Goal: Go to known website: Go to known website

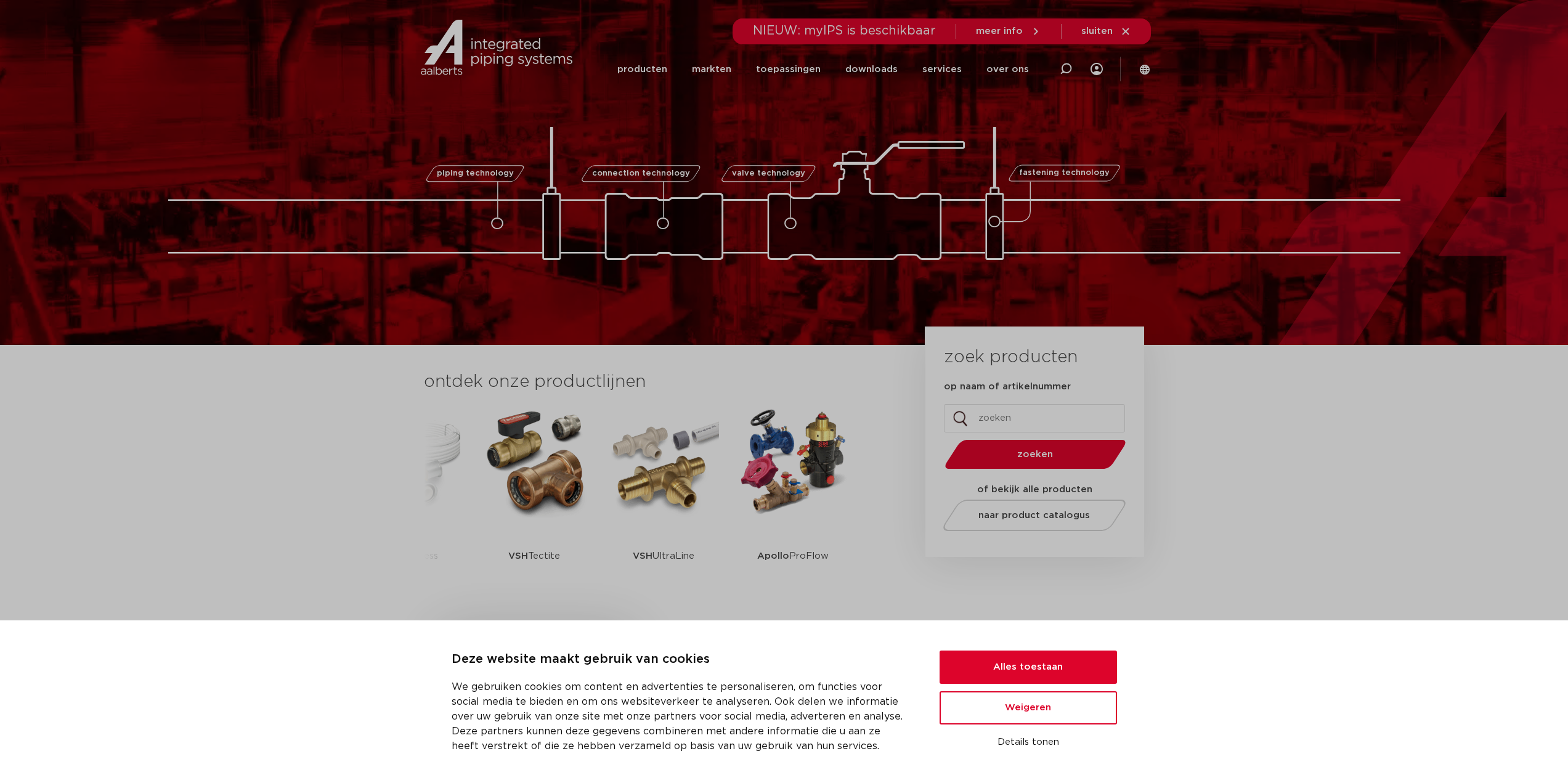
click at [1293, 457] on section "ontdek onze productlijnen VSH SmartPress VSH XPress VSH SudoPress VSH PowerPres…" at bounding box center [784, 490] width 1568 height 291
click at [1131, 28] on icon at bounding box center [1125, 31] width 11 height 11
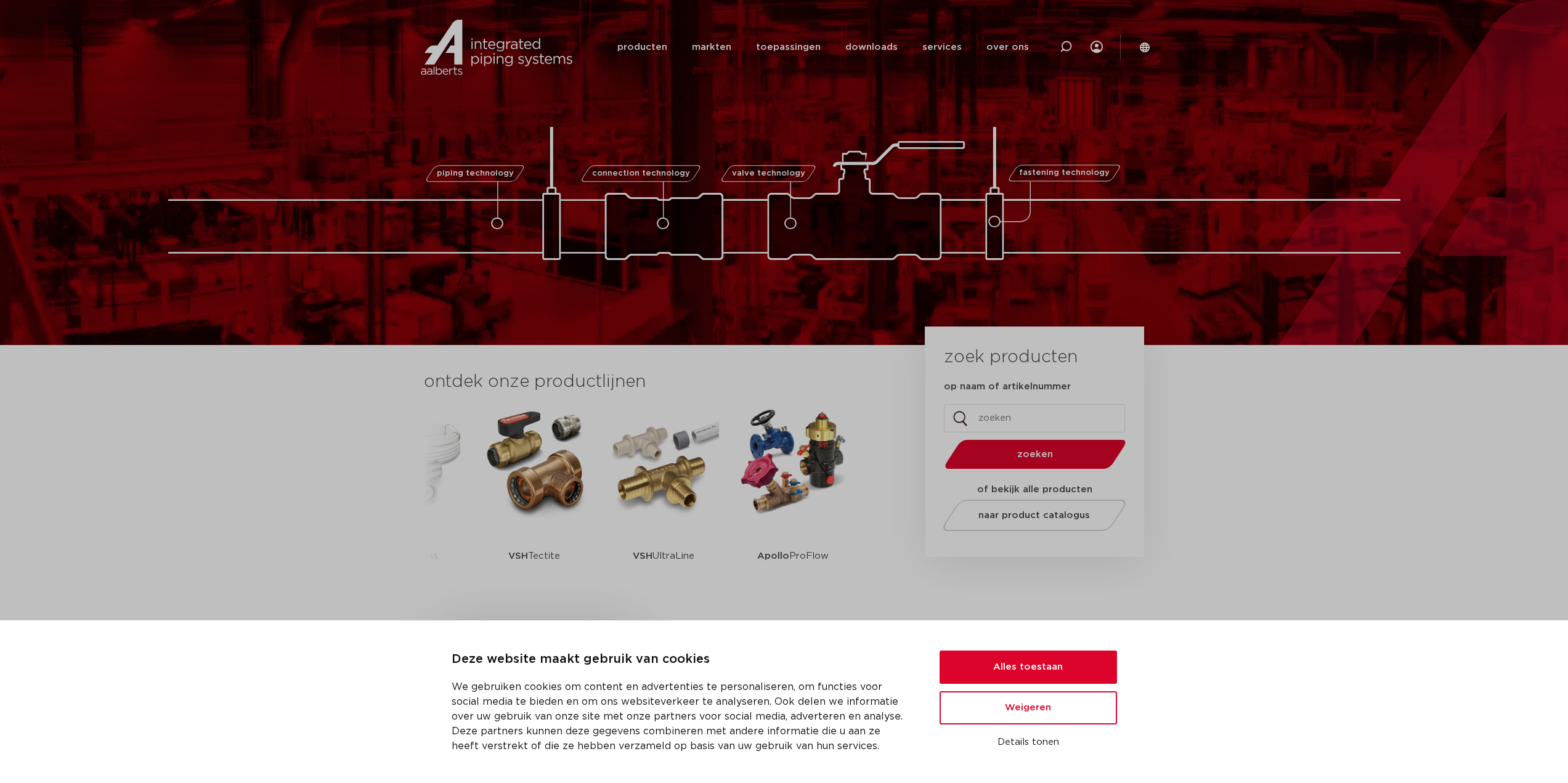
click at [505, 57] on img at bounding box center [496, 47] width 158 height 56
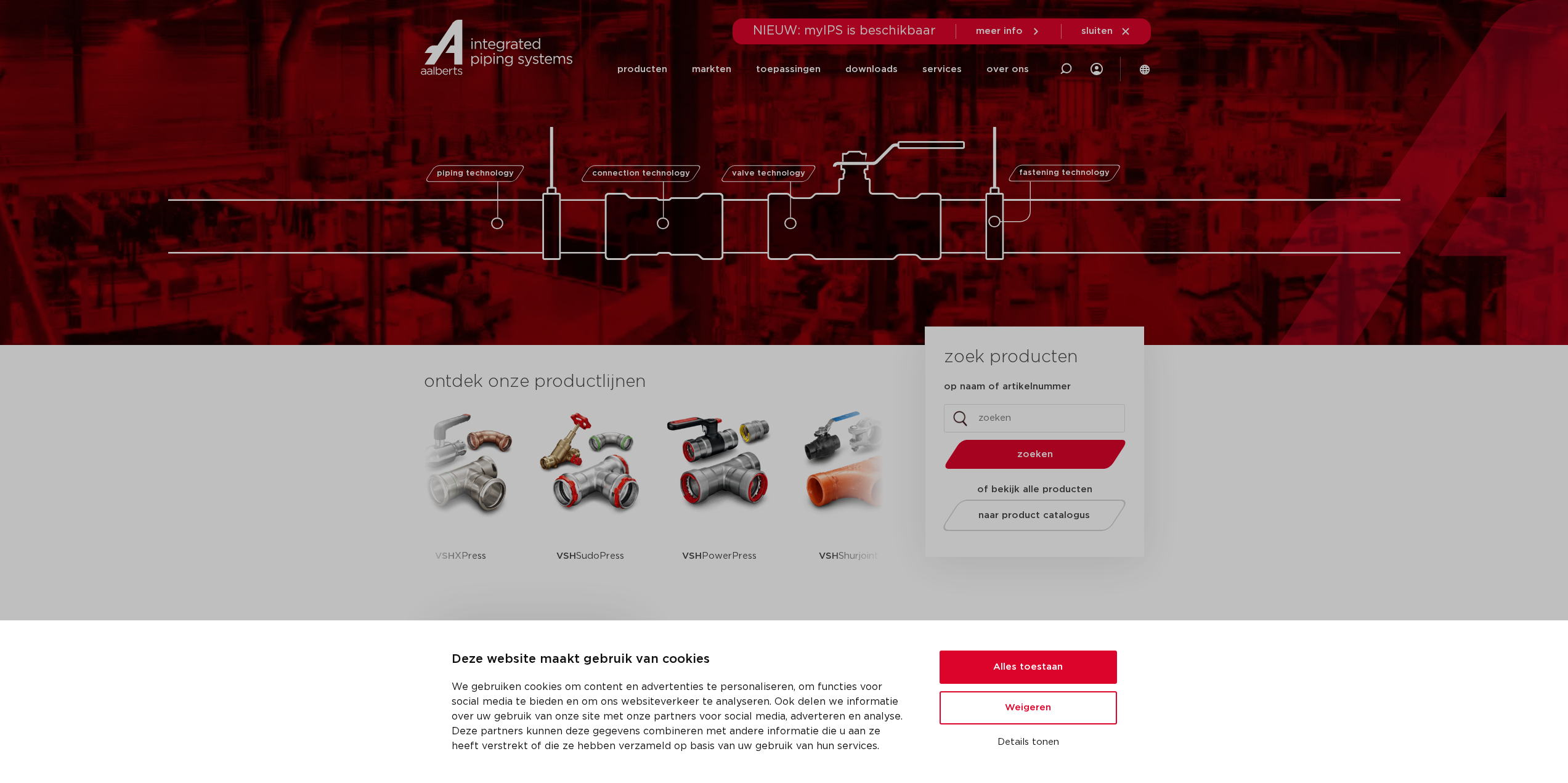
click at [1145, 66] on icon at bounding box center [1144, 69] width 10 height 10
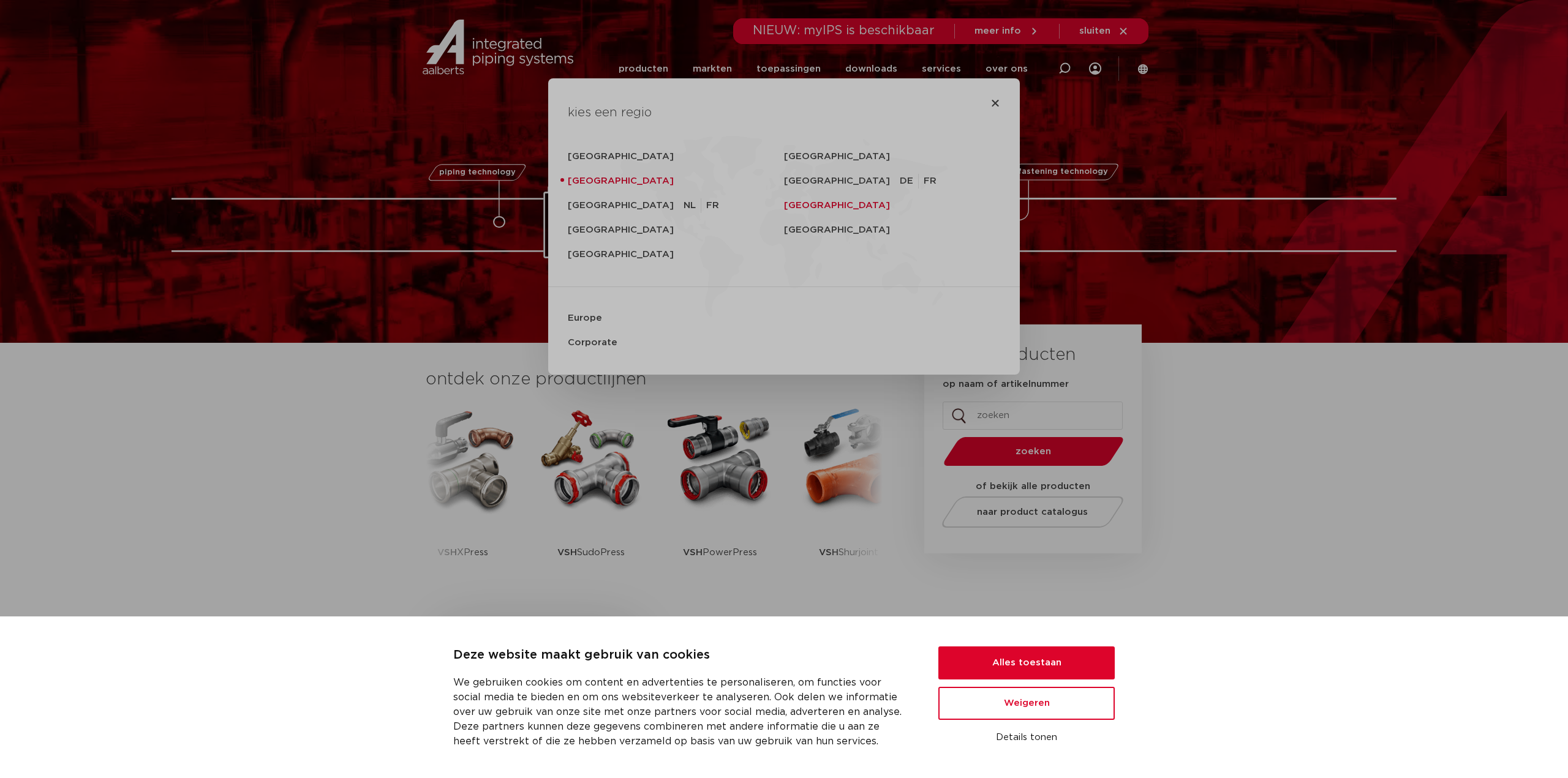
click at [803, 203] on link "[GEOGRAPHIC_DATA]" at bounding box center [893, 206] width 216 height 25
